Goal: Information Seeking & Learning: Learn about a topic

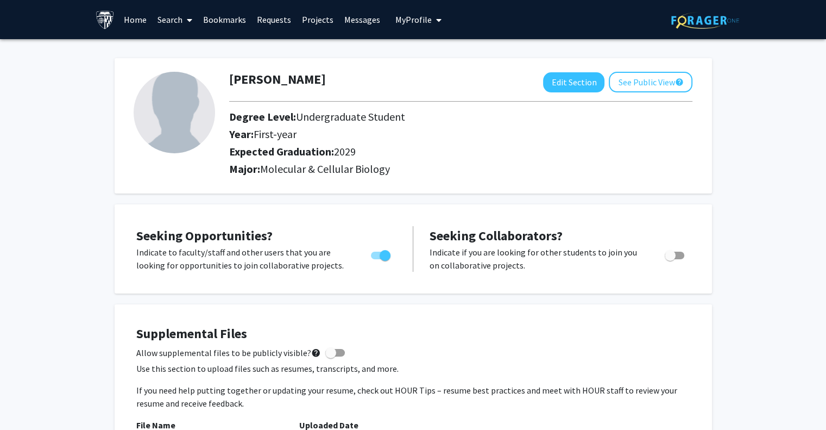
click at [165, 24] on link "Search" at bounding box center [175, 20] width 46 height 38
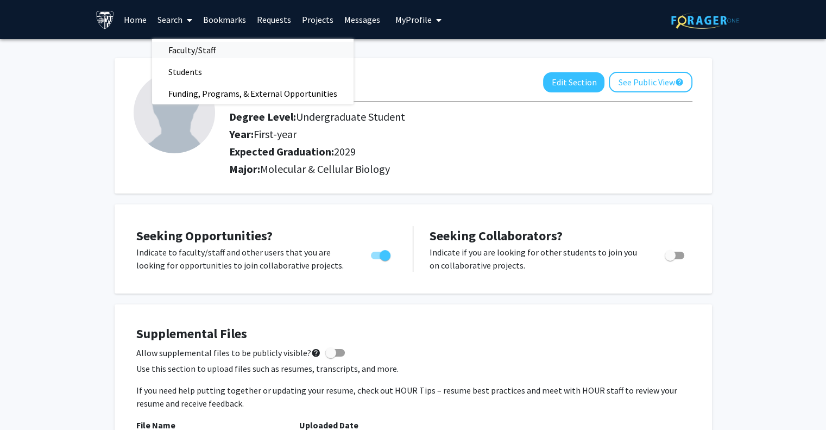
click at [178, 49] on span "Faculty/Staff" at bounding box center [192, 50] width 80 height 22
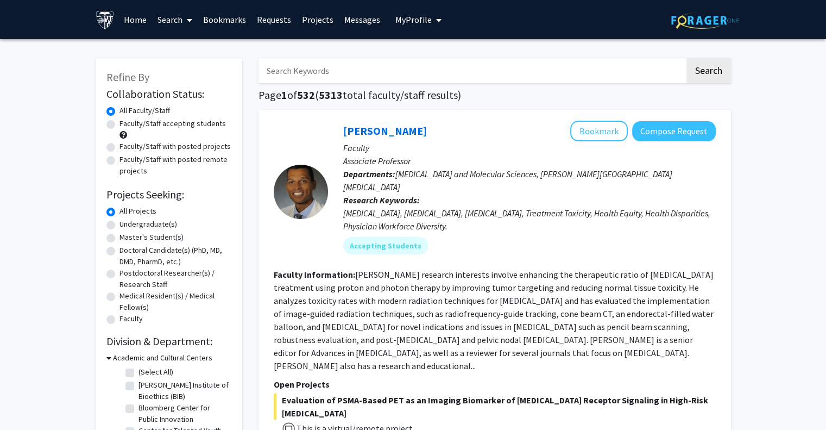
click at [156, 221] on label "Undergraduate(s)" at bounding box center [148, 223] width 58 height 11
click at [127, 221] on input "Undergraduate(s)" at bounding box center [122, 221] width 7 height 7
radio input "true"
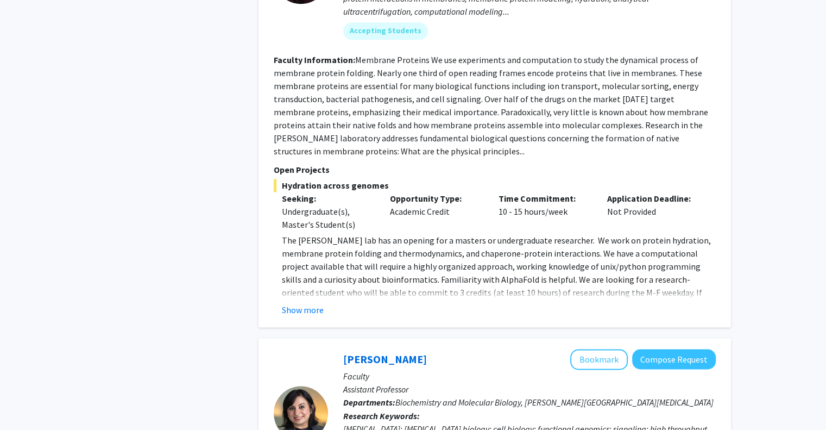
scroll to position [1652, 0]
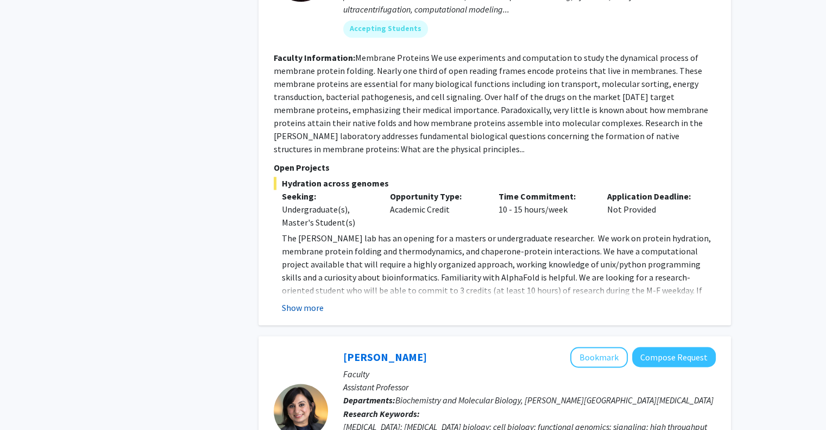
click at [303, 301] on button "Show more" at bounding box center [303, 307] width 42 height 13
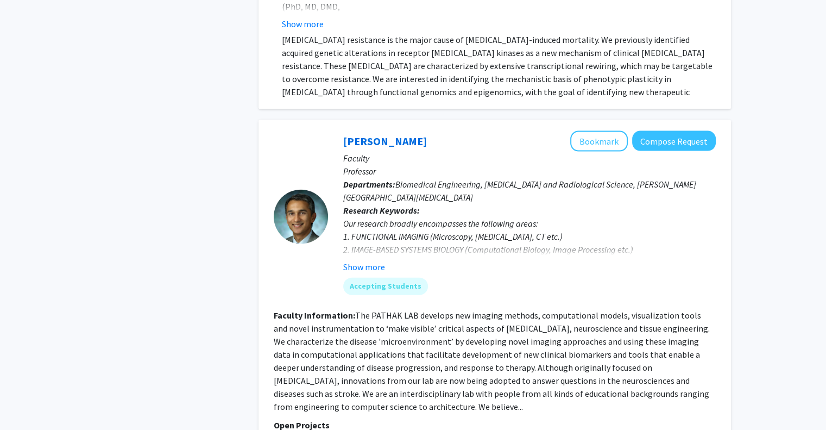
scroll to position [2426, 0]
